Goal: Use online tool/utility: Utilize a website feature to perform a specific function

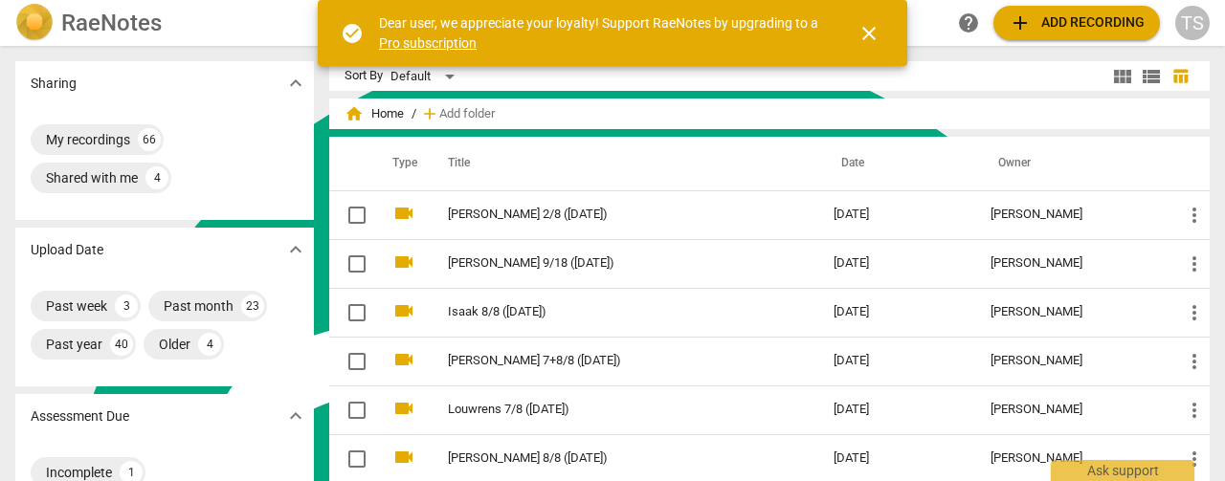
scroll to position [553, 0]
click at [859, 33] on span "close" at bounding box center [868, 33] width 23 height 23
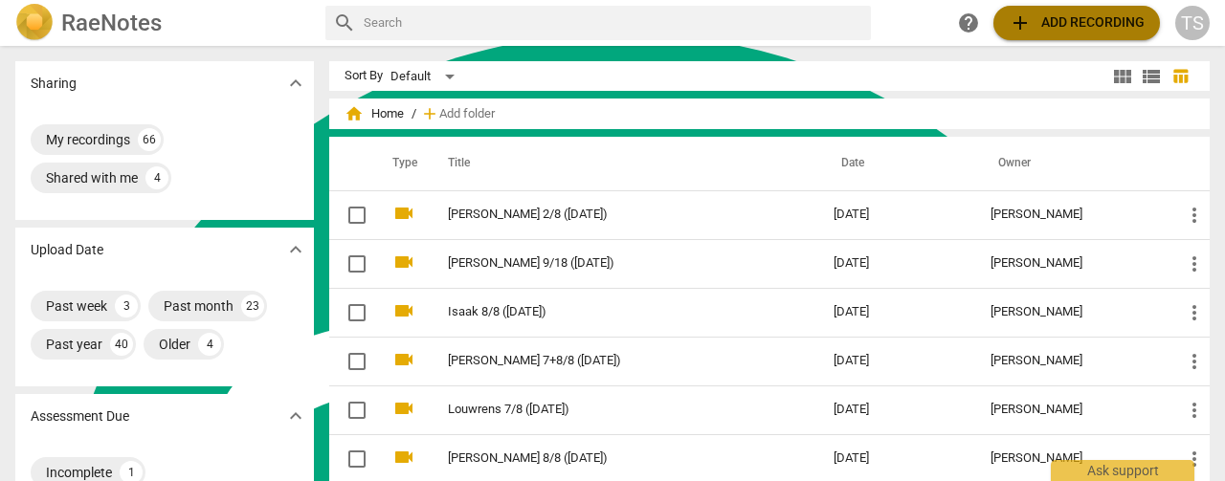
click at [1035, 15] on span "add Add recording" at bounding box center [1076, 22] width 136 height 23
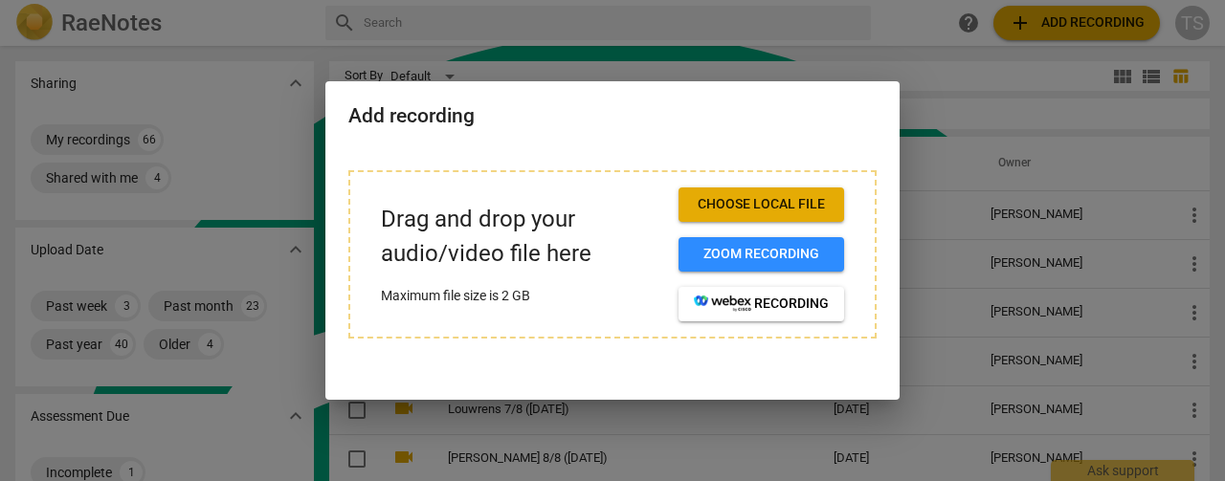
click at [737, 213] on span "Choose local file" at bounding box center [761, 204] width 135 height 19
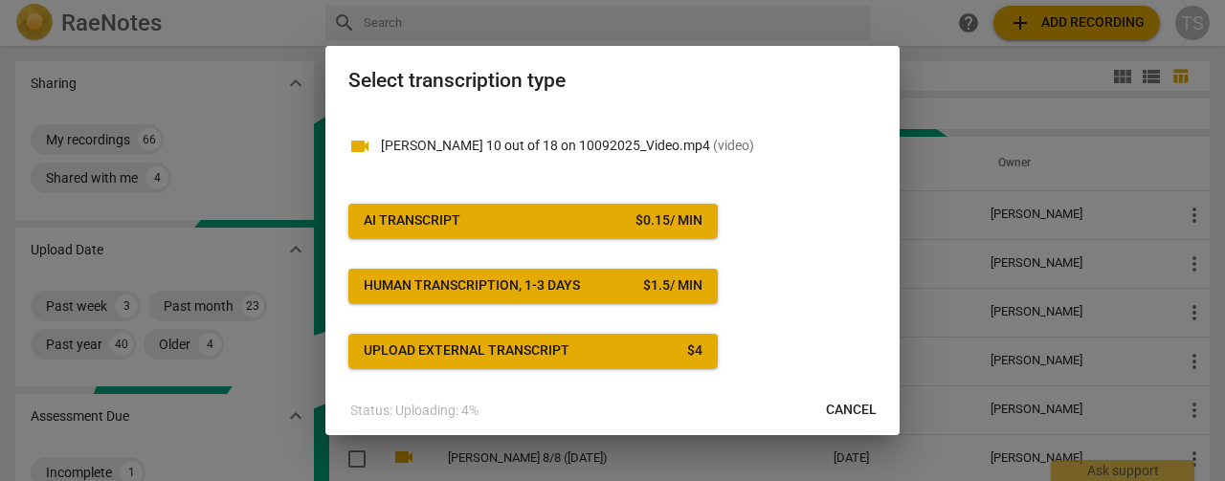
click at [555, 224] on span "AI Transcript $ 0.15 / min" at bounding box center [533, 220] width 339 height 19
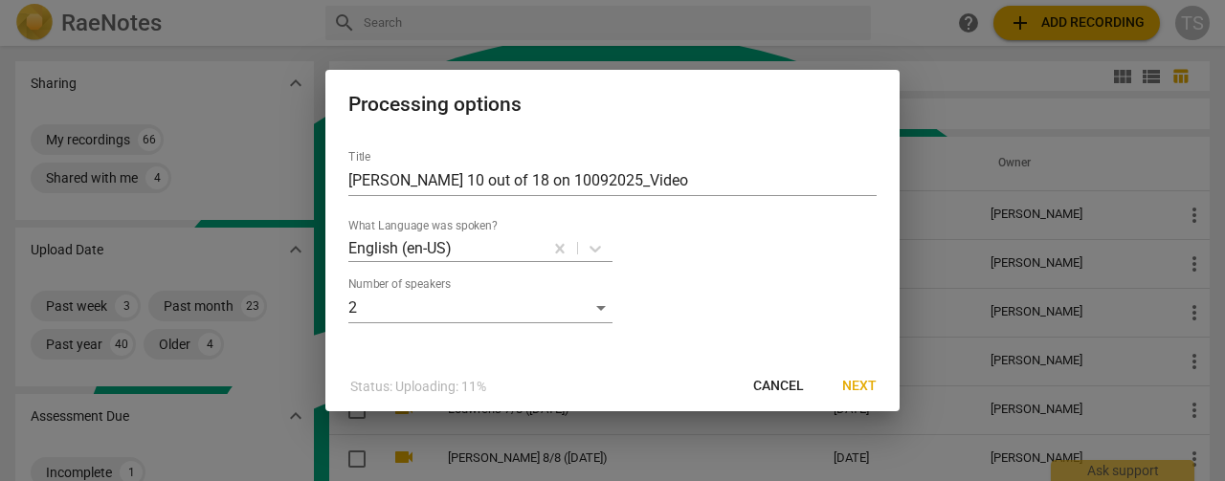
click at [856, 389] on span "Next" at bounding box center [859, 386] width 34 height 19
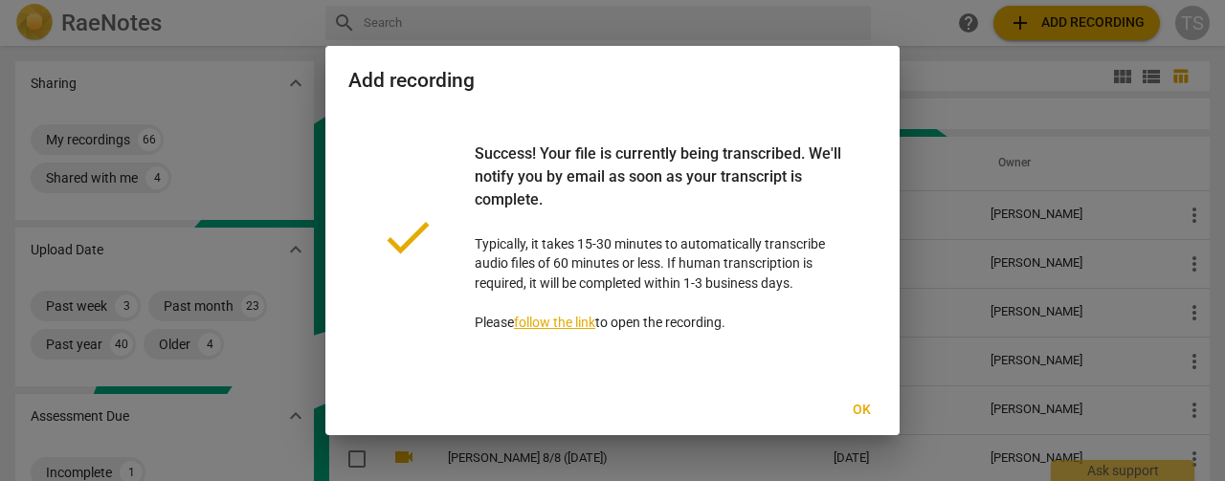
click at [865, 423] on button "Ok" at bounding box center [860, 410] width 61 height 34
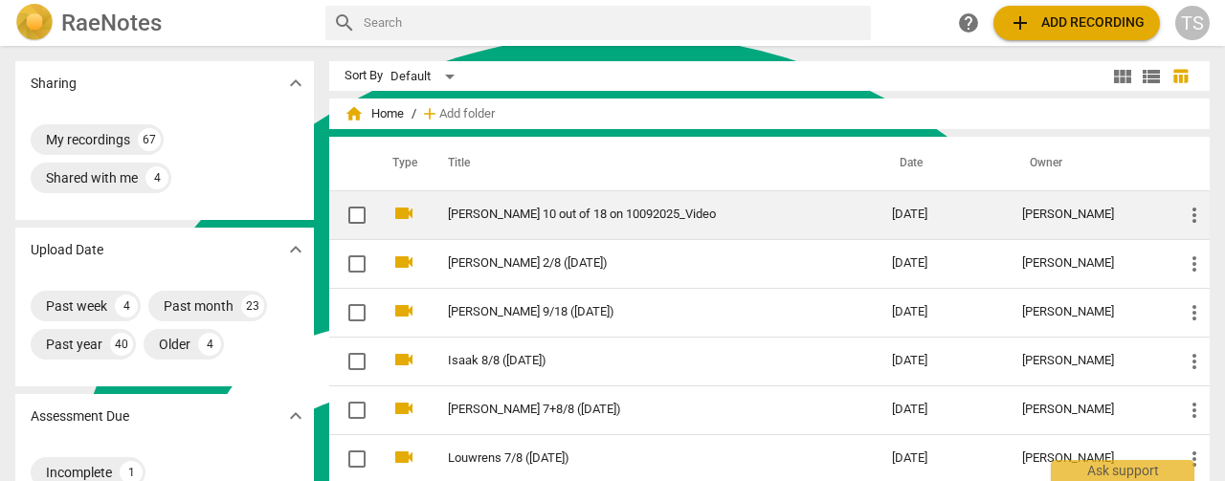
click at [564, 213] on link "[PERSON_NAME] 10 out of 18 on 10092025_Video" at bounding box center [635, 215] width 375 height 14
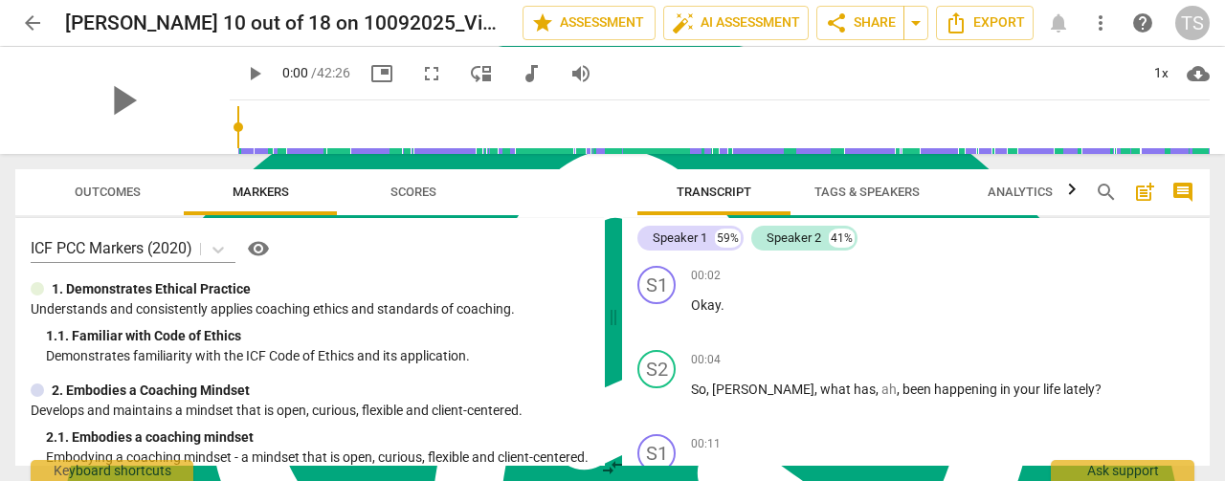
drag, startPoint x: 832, startPoint y: 196, endPoint x: 815, endPoint y: 226, distance: 34.3
click at [833, 196] on span "Tags & Speakers" at bounding box center [866, 192] width 105 height 14
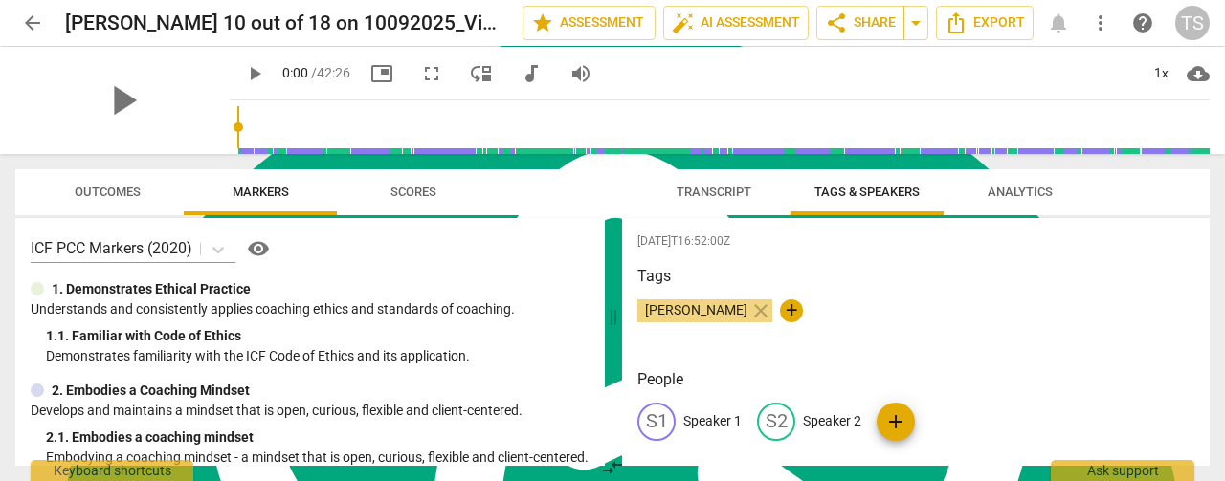
click at [719, 419] on p "Speaker 1" at bounding box center [712, 421] width 58 height 20
type textarea "Speaker 1"
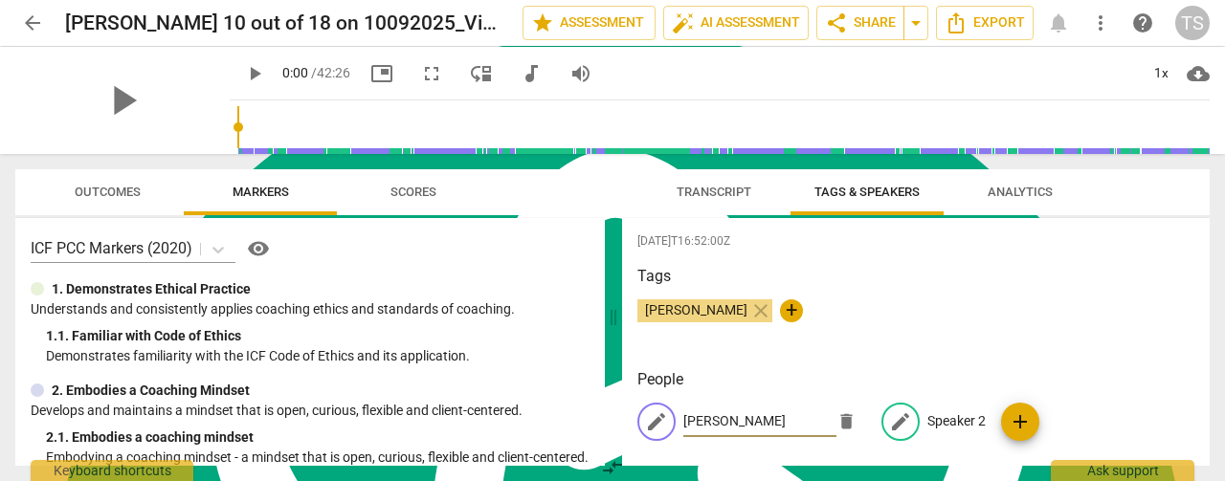
type input "[PERSON_NAME]"
click at [946, 422] on p "Speaker 2" at bounding box center [956, 421] width 58 height 20
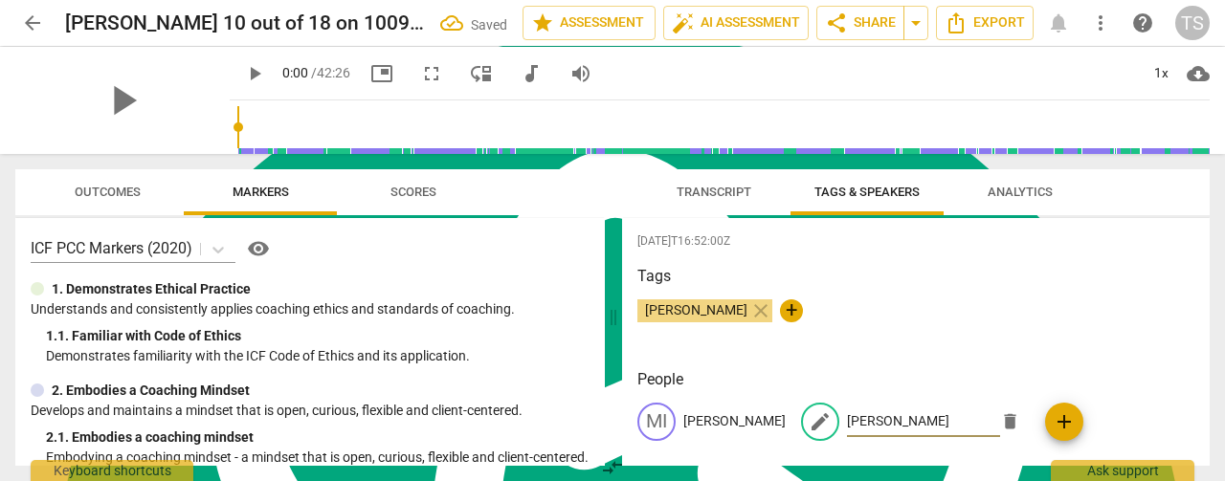
type input "[PERSON_NAME]"
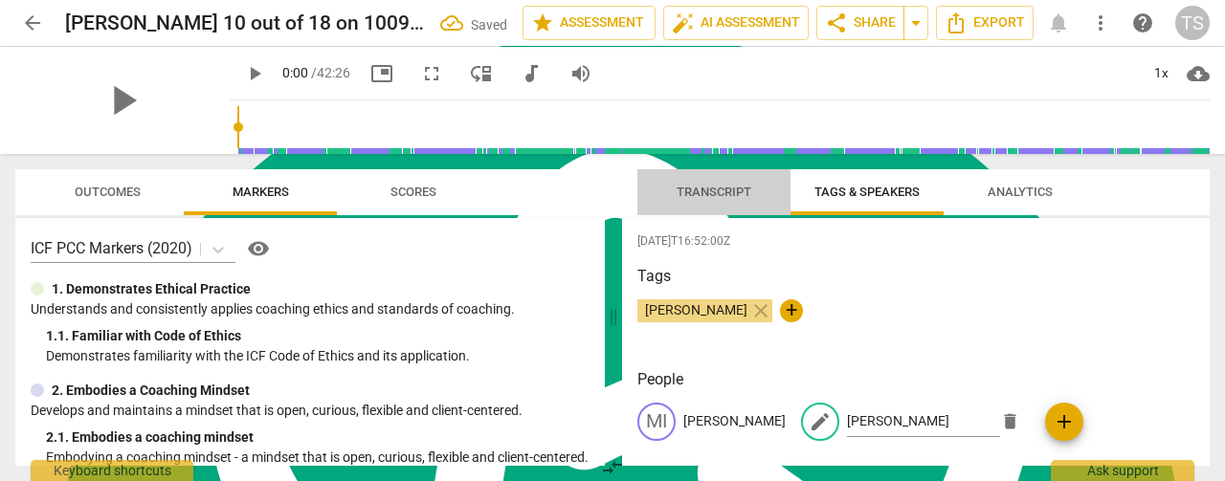
click at [690, 196] on span "Transcript" at bounding box center [713, 192] width 75 height 14
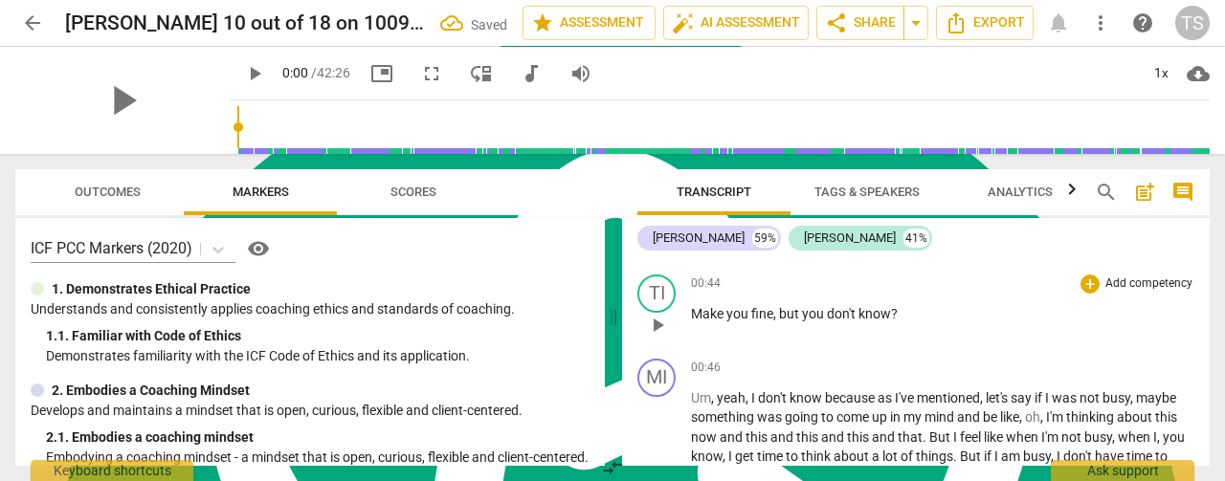
scroll to position [399, 0]
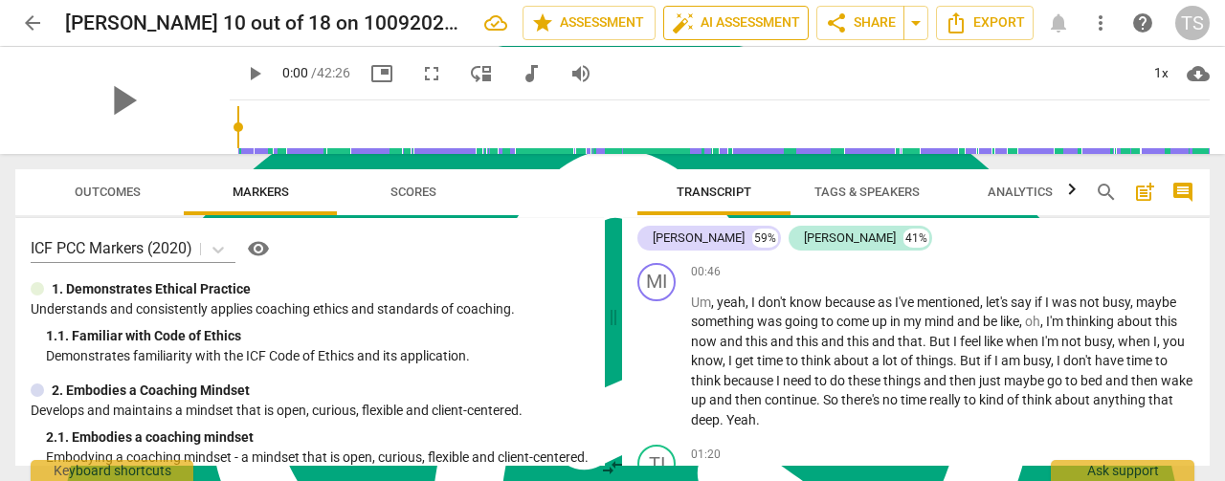
click at [695, 26] on span "auto_fix_high AI Assessment" at bounding box center [736, 22] width 128 height 23
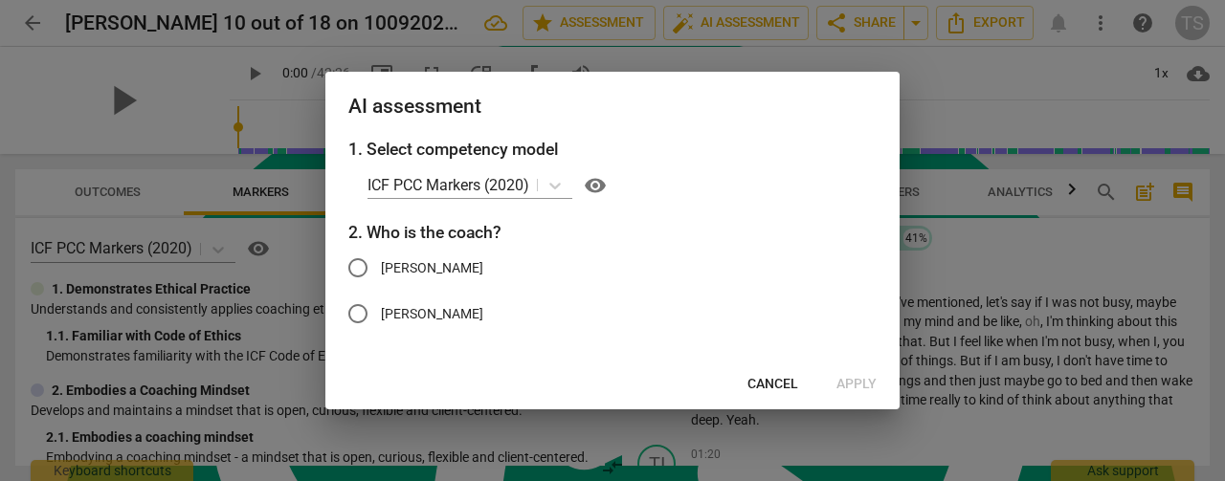
click at [354, 313] on input "[PERSON_NAME]" at bounding box center [358, 314] width 46 height 46
radio input "true"
click at [781, 380] on span "Cancel" at bounding box center [772, 384] width 51 height 19
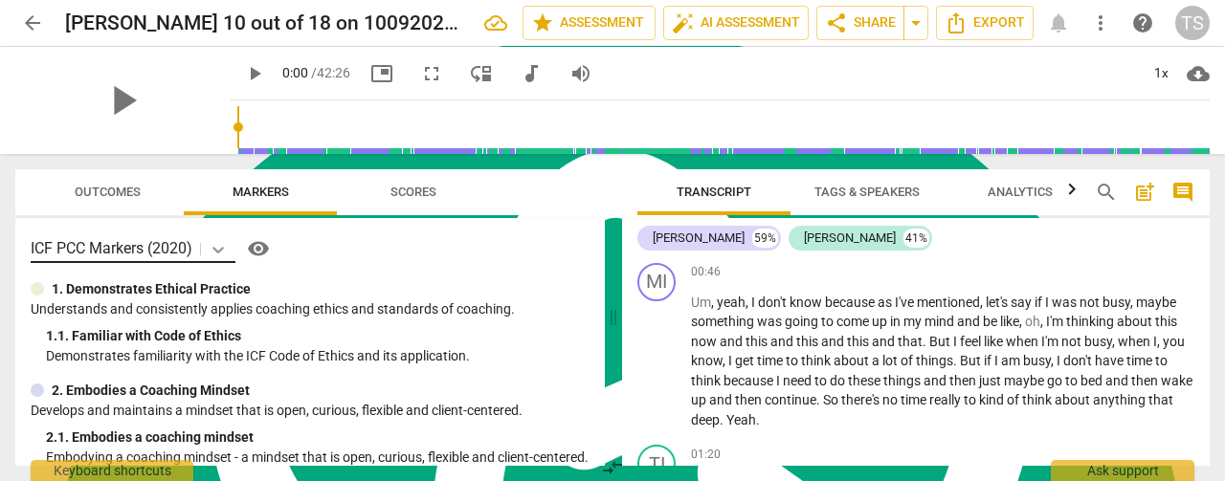
click at [220, 0] on body "arrow_back [PERSON_NAME] 10 out of 18 on 10092025_Video edit star Assessment au…" at bounding box center [612, 0] width 1225 height 0
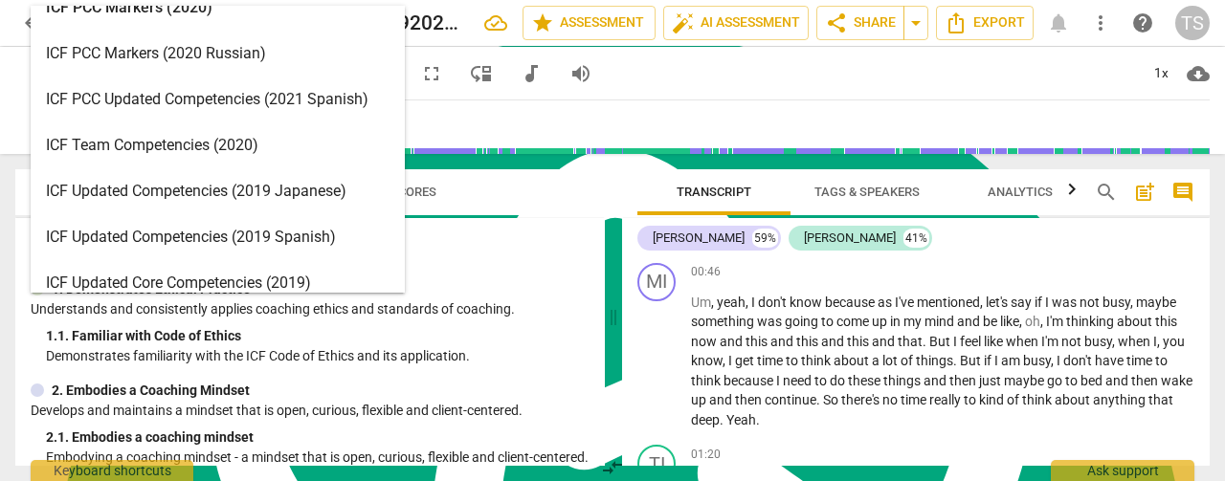
scroll to position [0, 0]
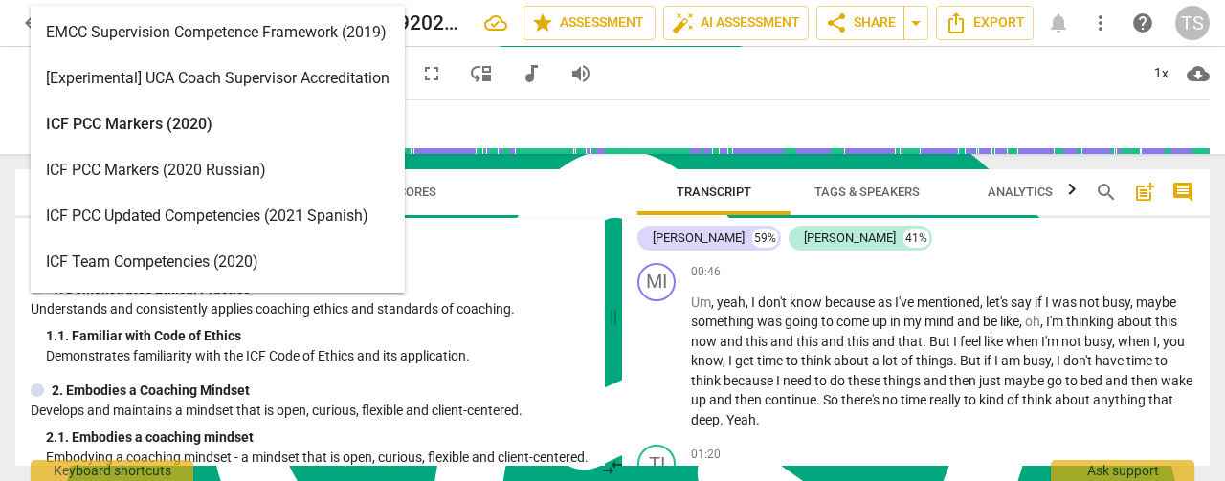
click at [179, 131] on div "ICF PCC Markers (2020)" at bounding box center [218, 124] width 374 height 46
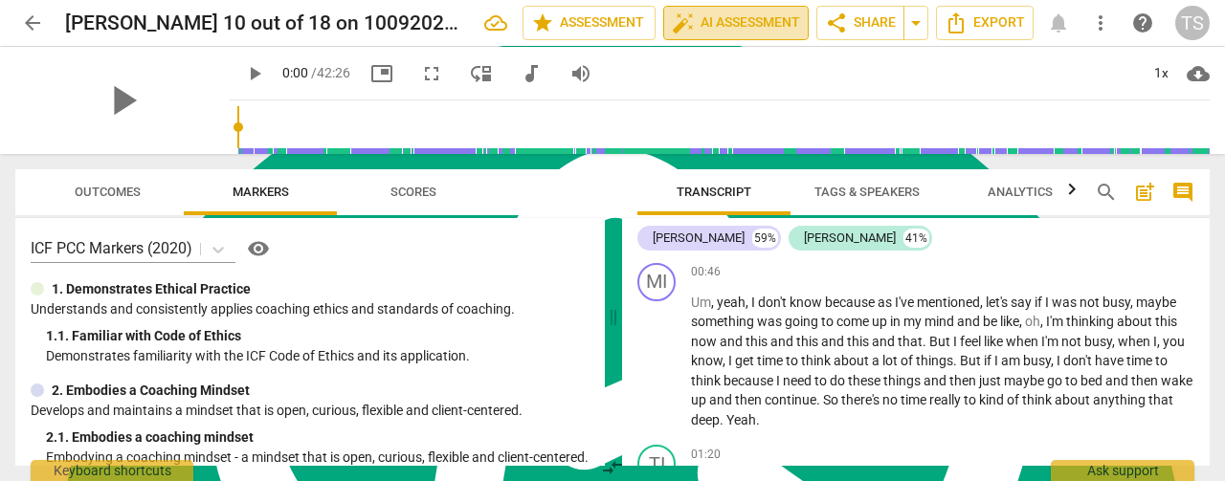
click at [723, 37] on button "auto_fix_high AI Assessment" at bounding box center [735, 23] width 145 height 34
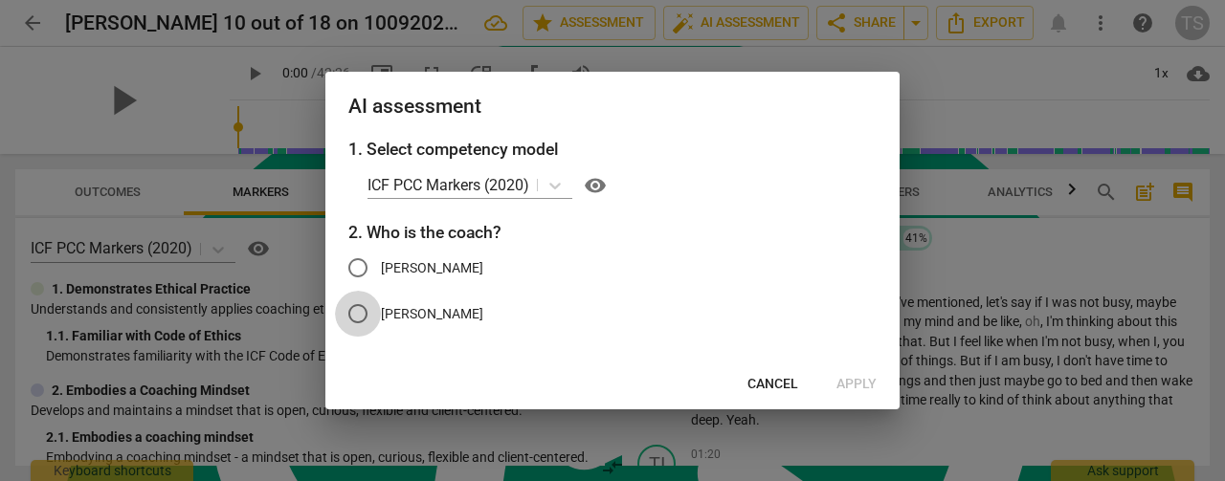
click at [363, 307] on input "[PERSON_NAME]" at bounding box center [358, 314] width 46 height 46
radio input "true"
click at [855, 384] on span "Apply" at bounding box center [856, 384] width 40 height 19
